Goal: Task Accomplishment & Management: Manage account settings

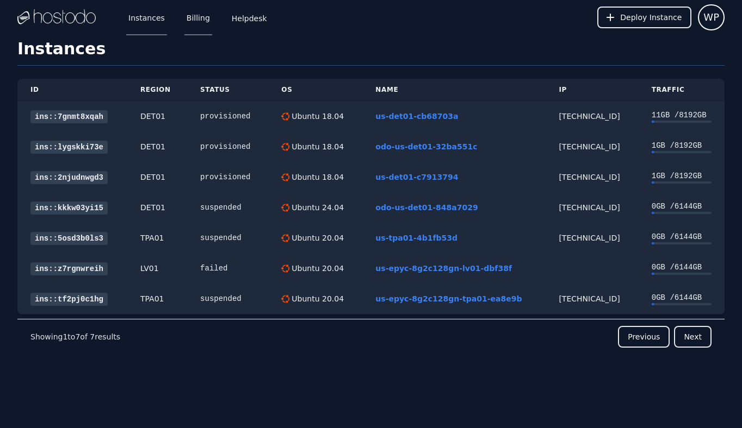
click at [196, 18] on link "Billing" at bounding box center [198, 17] width 28 height 36
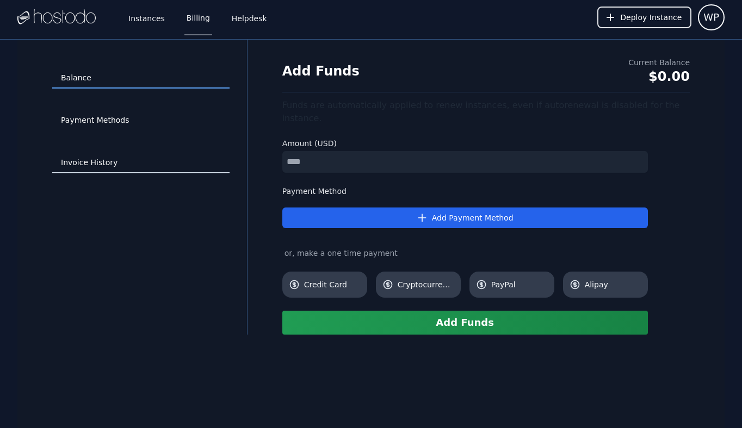
click at [108, 166] on link "Invoice History" at bounding box center [140, 163] width 177 height 21
